Goal: Entertainment & Leisure: Consume media (video, audio)

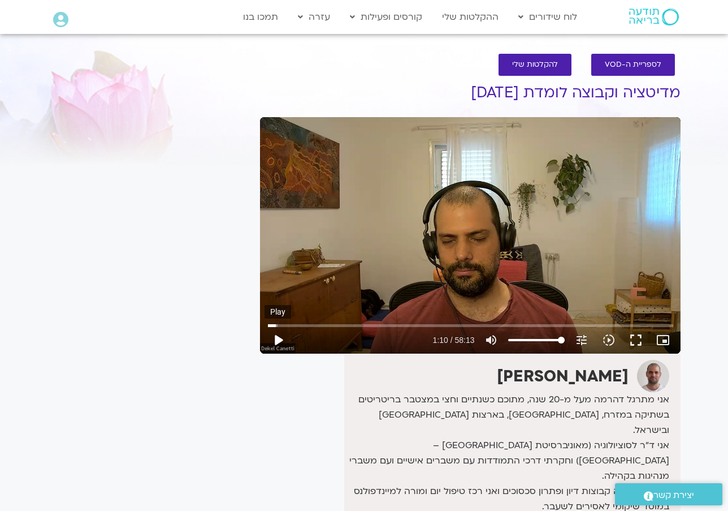
click at [278, 339] on button "play_arrow" at bounding box center [278, 339] width 27 height 27
click at [277, 340] on button "pause" at bounding box center [278, 339] width 27 height 27
click at [281, 340] on button "play_arrow" at bounding box center [278, 339] width 27 height 27
drag, startPoint x: 275, startPoint y: 327, endPoint x: 296, endPoint y: 300, distance: 33.5
click at [274, 323] on input "Seek" at bounding box center [470, 325] width 405 height 7
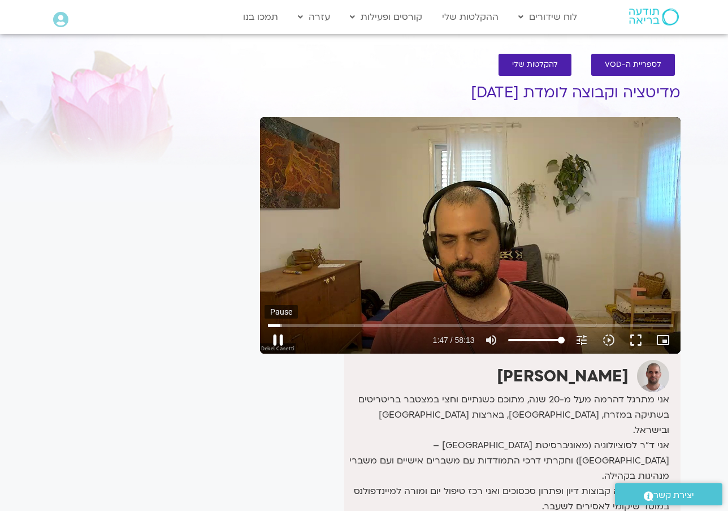
click at [277, 334] on button "pause" at bounding box center [278, 339] width 27 height 27
click at [274, 338] on button "play_arrow" at bounding box center [278, 339] width 27 height 27
type input "107.424504883667"
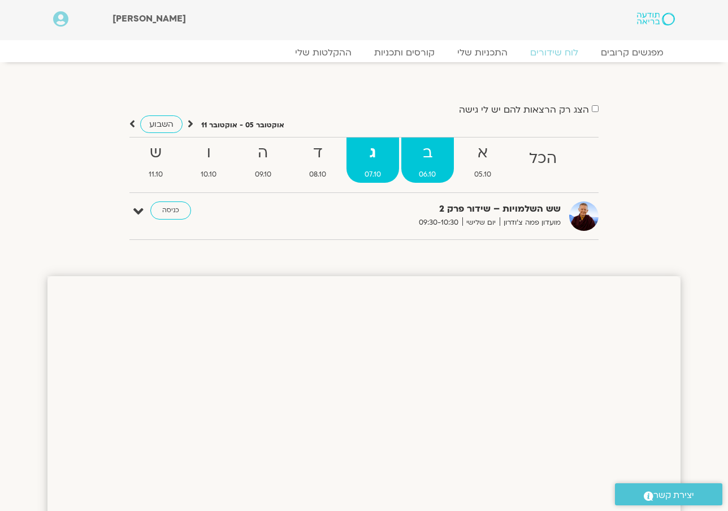
click at [421, 154] on strong "ב" at bounding box center [428, 152] width 53 height 25
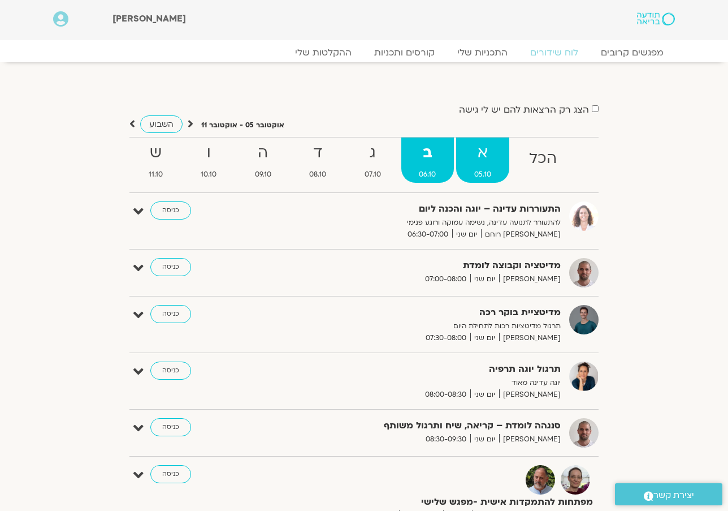
click at [481, 150] on strong "א" at bounding box center [482, 152] width 53 height 25
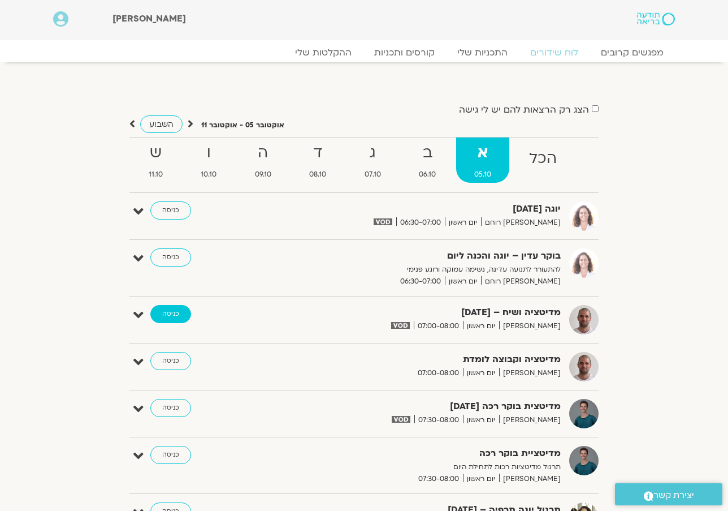
click at [167, 313] on link "כניסה" at bounding box center [170, 314] width 41 height 18
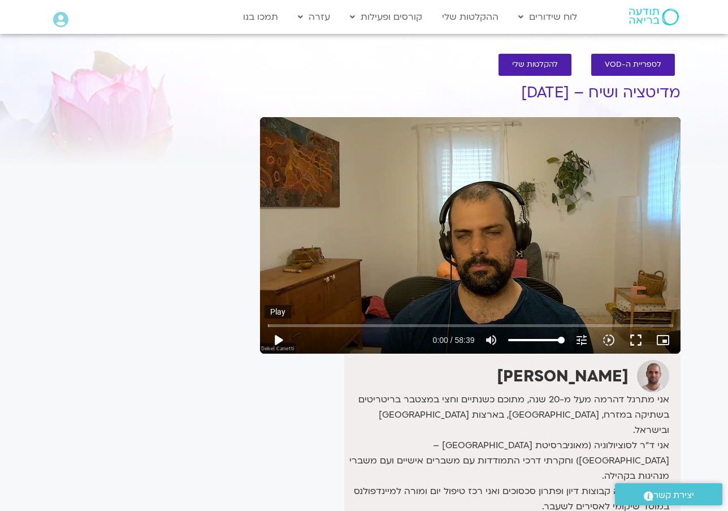
click at [279, 336] on button "play_arrow" at bounding box center [278, 339] width 27 height 27
click at [282, 343] on button "pause" at bounding box center [278, 339] width 27 height 27
type input "49.370728834005"
